Goal: Task Accomplishment & Management: Complete application form

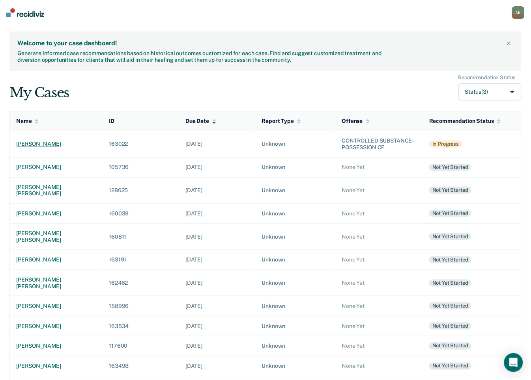
click at [44, 144] on div "[PERSON_NAME]" at bounding box center [56, 144] width 80 height 7
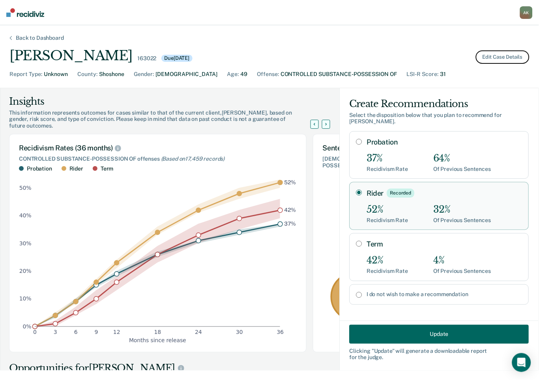
click at [499, 58] on button "Edit Case Details" at bounding box center [502, 56] width 54 height 13
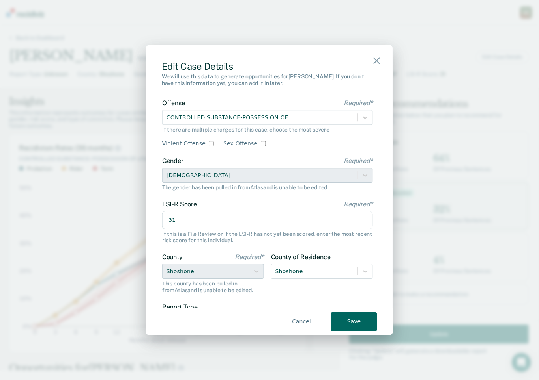
click at [177, 224] on input "31" at bounding box center [267, 220] width 211 height 18
type input "32"
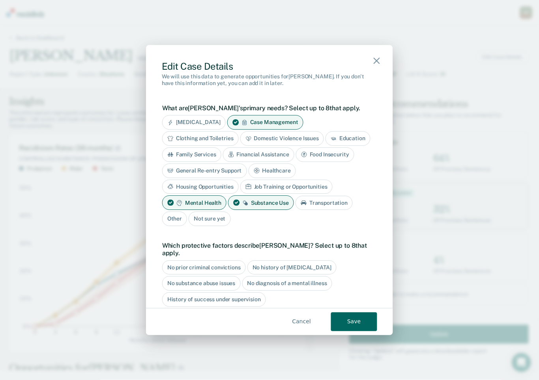
scroll to position [237, 0]
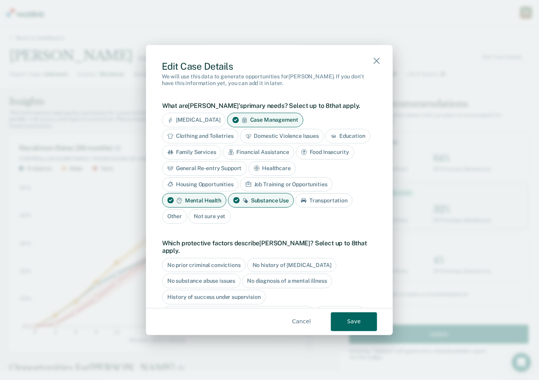
click at [322, 181] on div "Job Training or Opportunities" at bounding box center [286, 184] width 92 height 15
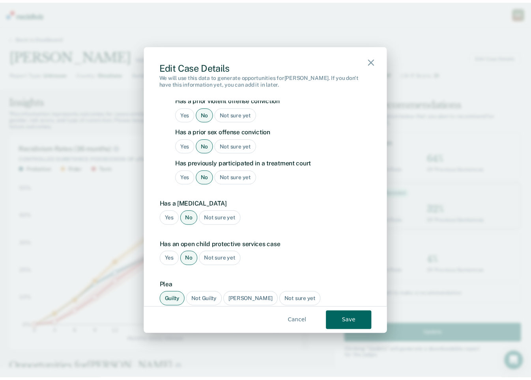
scroll to position [773, 0]
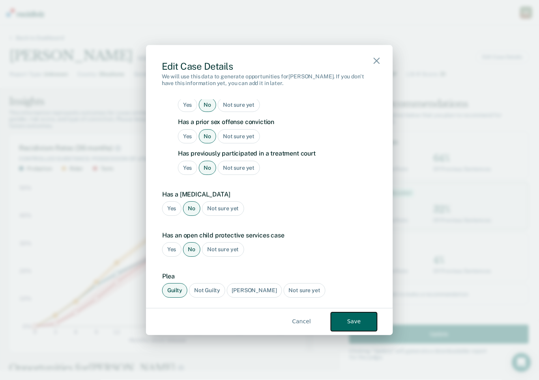
click at [347, 325] on button "Save" at bounding box center [354, 322] width 46 height 19
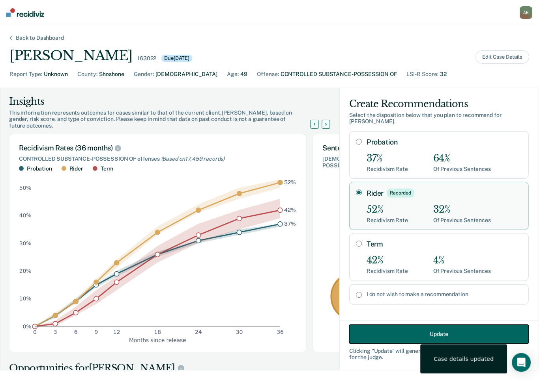
click at [403, 336] on button "Update" at bounding box center [438, 334] width 179 height 19
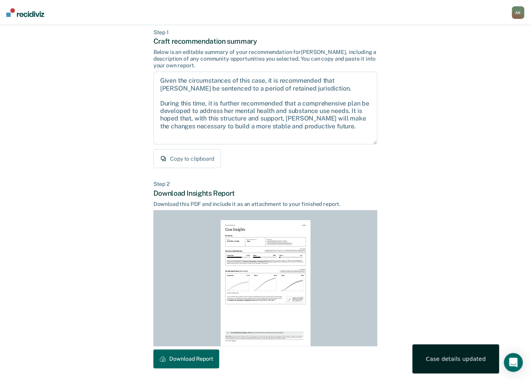
scroll to position [68, 0]
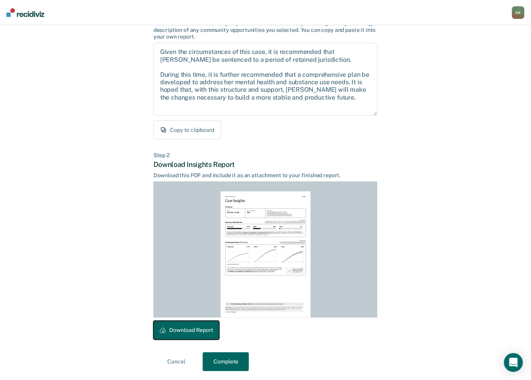
click at [183, 326] on button "Download Report" at bounding box center [186, 330] width 66 height 19
click at [221, 375] on div "Back to Case Make Recommendation & Download Report Step 1 Craft recommendation …" at bounding box center [265, 169] width 531 height 424
click at [224, 368] on button "Complete" at bounding box center [226, 362] width 46 height 19
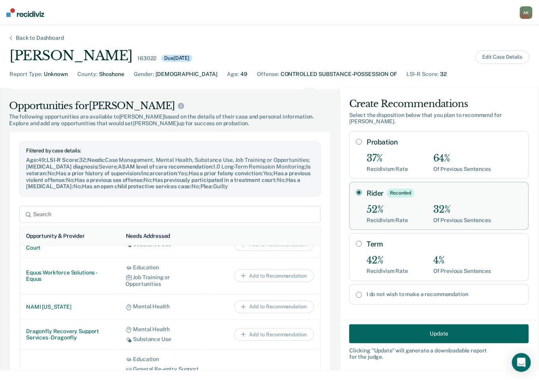
scroll to position [416, 0]
